Goal: Navigation & Orientation: Find specific page/section

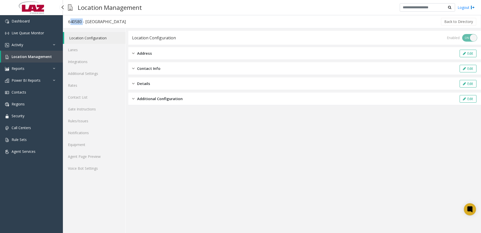
click at [34, 55] on span "Location Management" at bounding box center [32, 56] width 40 height 5
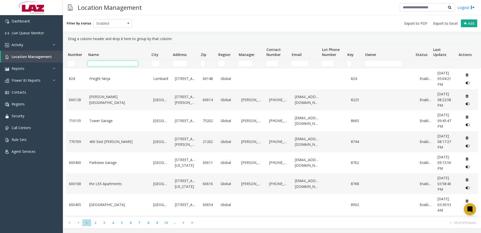
click at [114, 62] on input "Name Filter" at bounding box center [113, 63] width 50 height 5
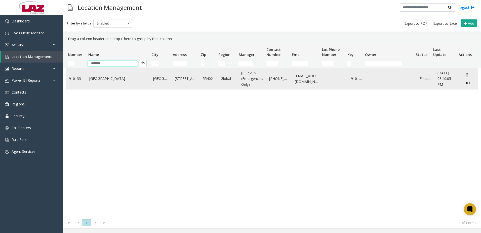
type input "*******"
click at [139, 81] on link "[GEOGRAPHIC_DATA]" at bounding box center [118, 79] width 58 height 6
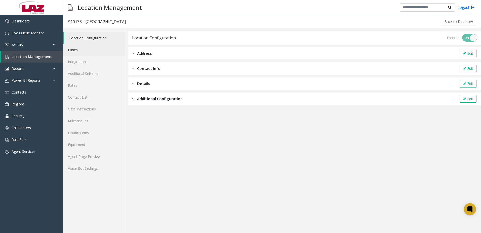
click at [95, 53] on link "Lanes" at bounding box center [94, 50] width 63 height 12
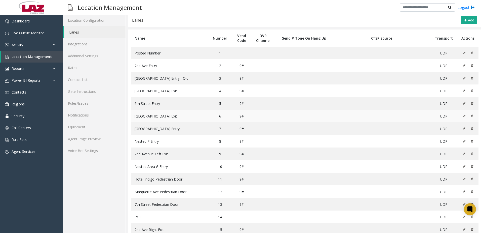
scroll to position [30, 0]
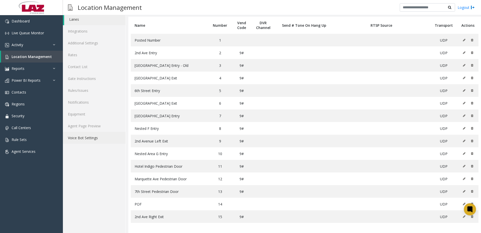
click at [81, 139] on link "Voice Bot Settings" at bounding box center [94, 138] width 63 height 12
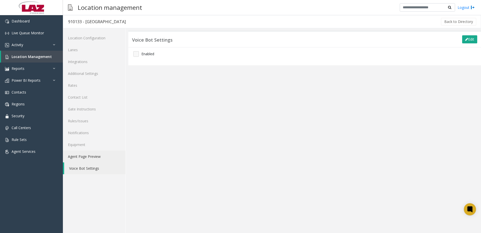
click at [88, 154] on link "Agent Page Preview" at bounding box center [94, 156] width 63 height 12
